Goal: Task Accomplishment & Management: Use online tool/utility

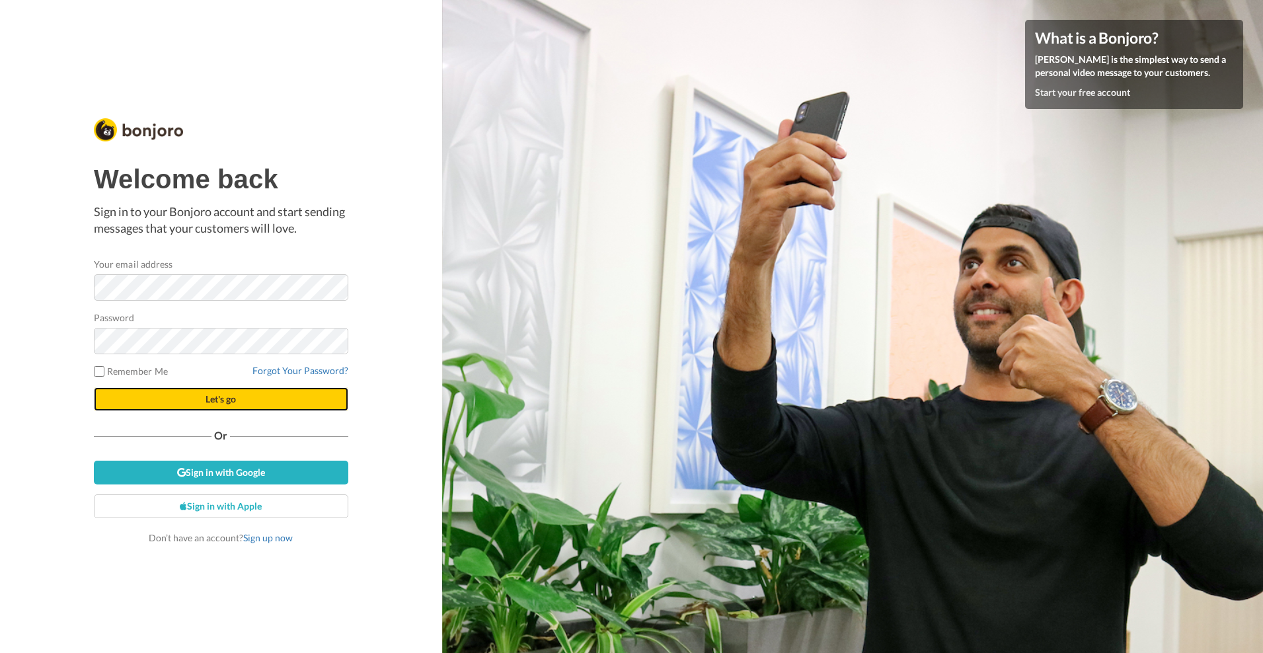
click at [221, 399] on span "Let's go" at bounding box center [221, 398] width 30 height 11
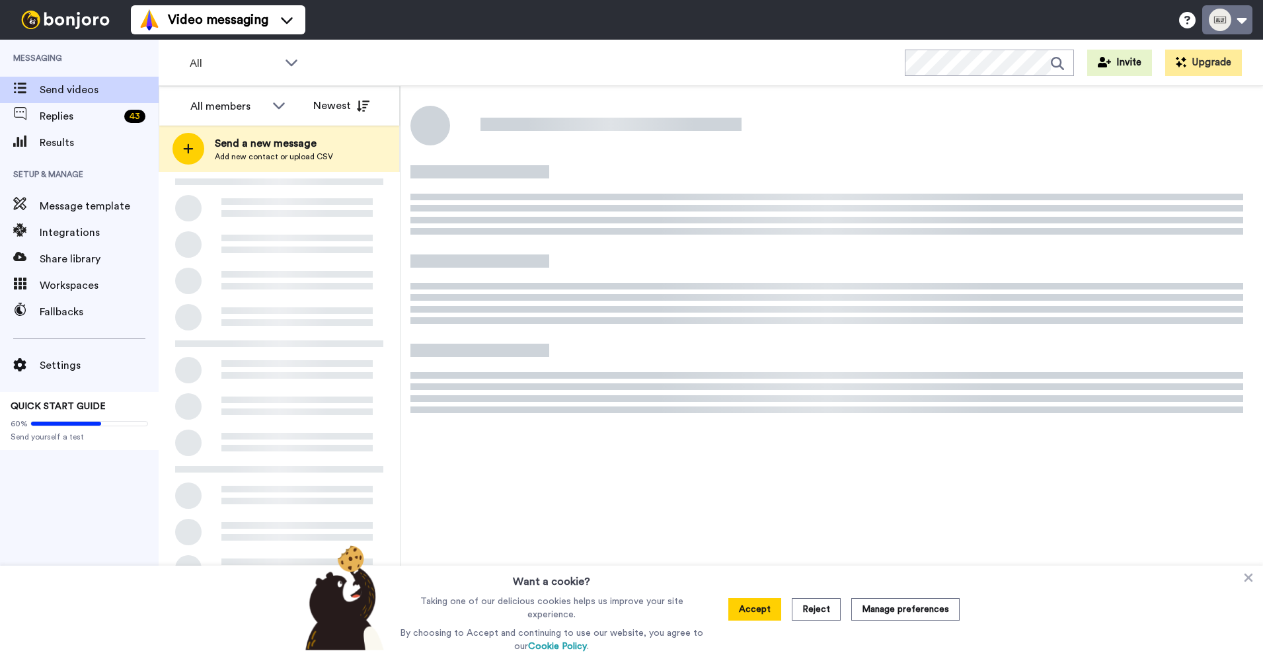
click at [1227, 20] on button at bounding box center [1227, 19] width 50 height 29
